Goal: Information Seeking & Learning: Check status

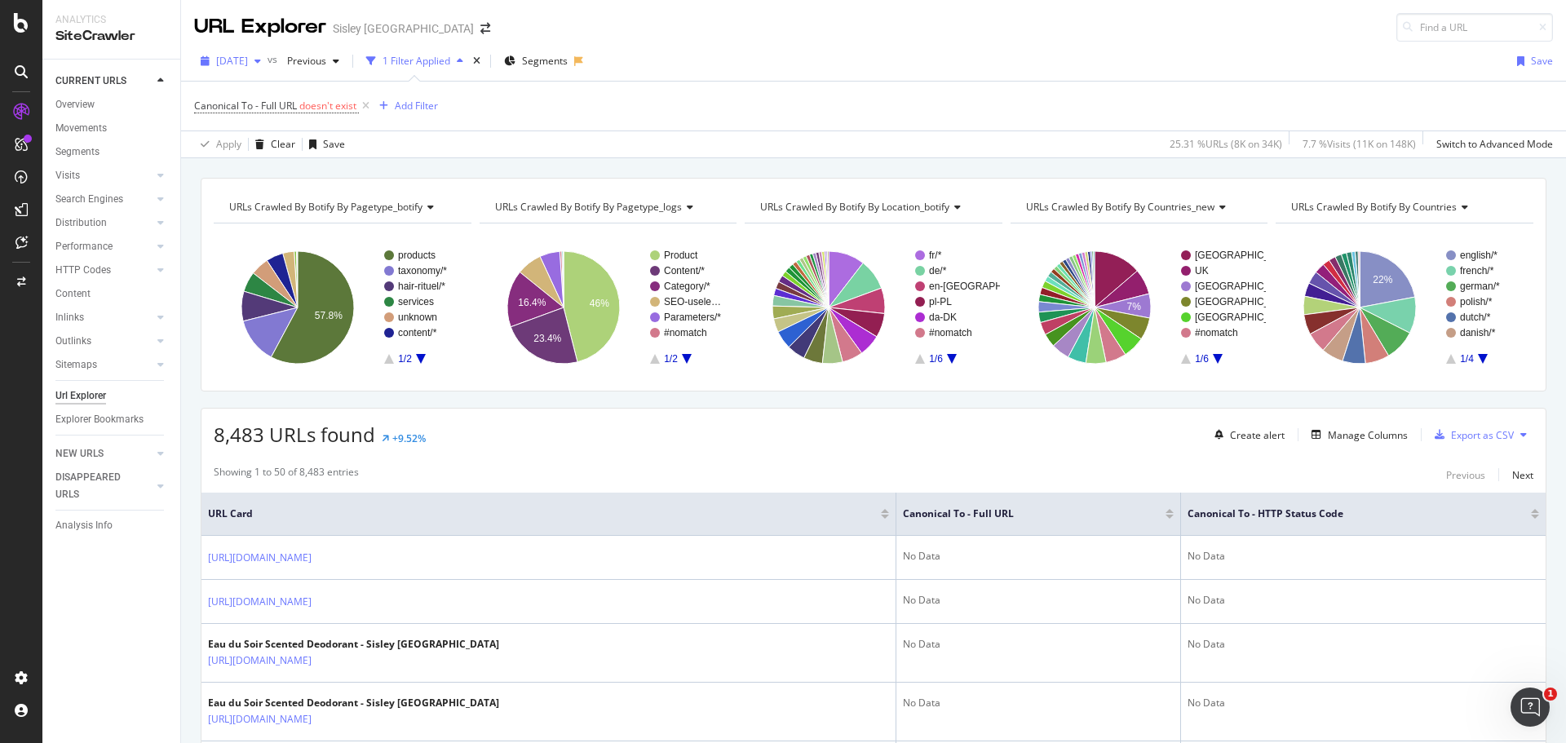
click at [248, 64] on span "[DATE]" at bounding box center [232, 61] width 32 height 14
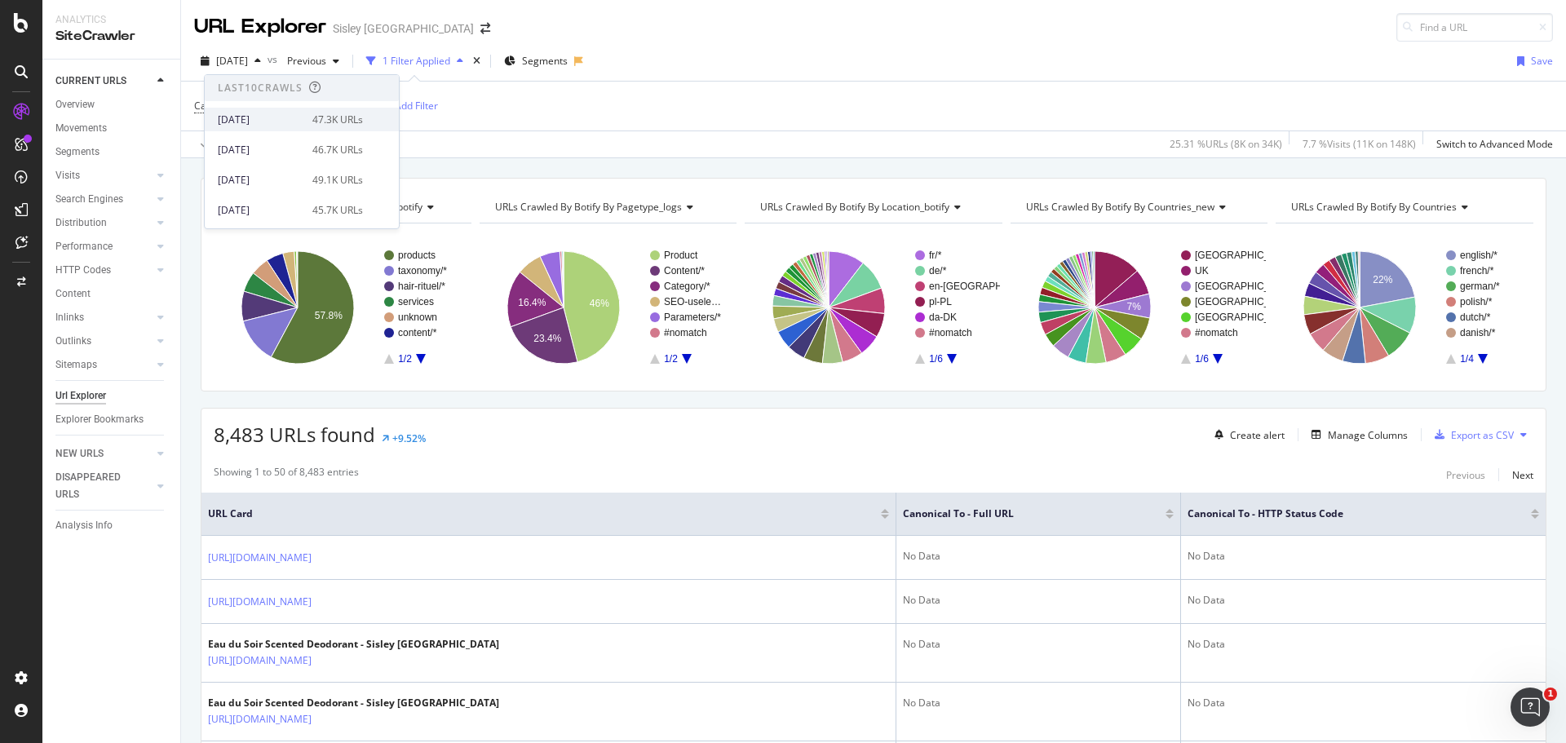
click at [281, 121] on div "[DATE]" at bounding box center [260, 120] width 85 height 15
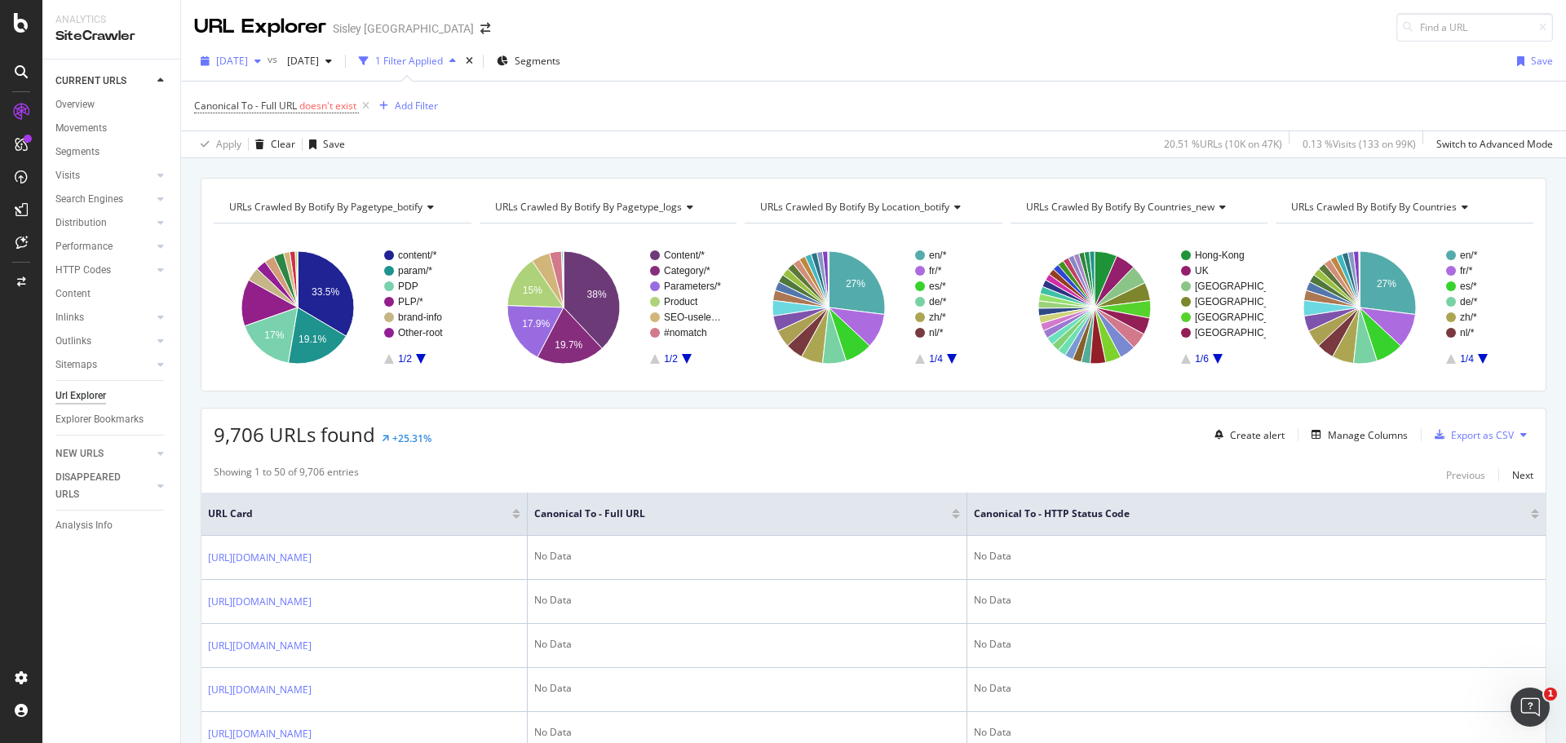
click at [248, 56] on span "[DATE]" at bounding box center [232, 61] width 32 height 14
click at [263, 163] on div "[DATE]" at bounding box center [260, 159] width 85 height 15
